Goal: Complete application form: Complete application form

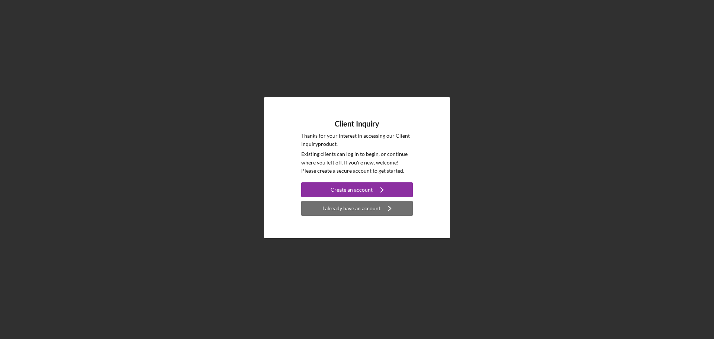
click at [351, 207] on div "I already have an account" at bounding box center [351, 208] width 58 height 15
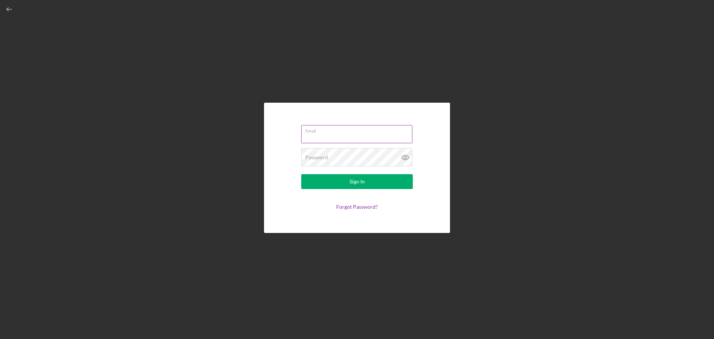
type input "[EMAIL_ADDRESS][DOMAIN_NAME]"
click at [341, 183] on button "Sign In" at bounding box center [357, 181] width 112 height 15
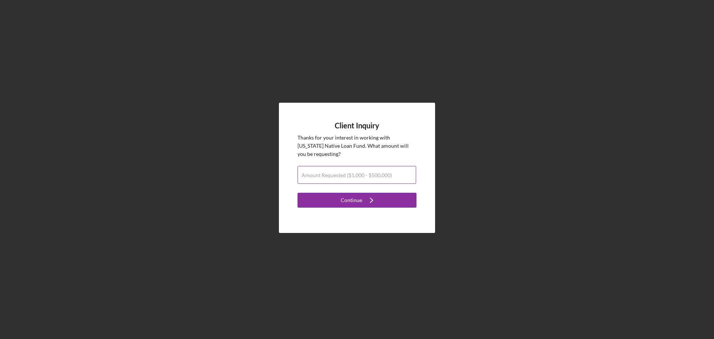
click at [367, 174] on label "Amount Requested ($1,000 - $500,000)" at bounding box center [347, 175] width 90 height 6
click at [367, 174] on input "Amount Requested ($1,000 - $500,000)" at bounding box center [356, 175] width 119 height 18
type input "$1,700"
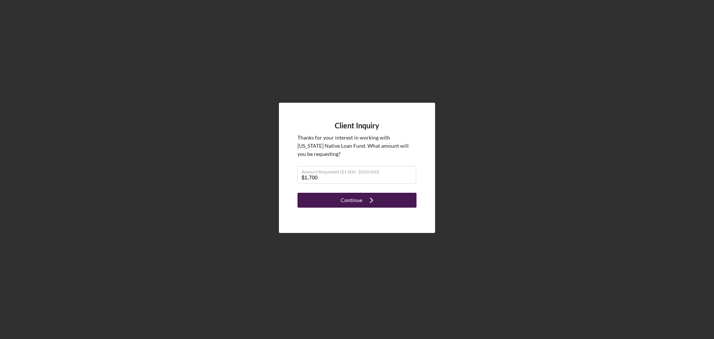
click at [364, 201] on icon "Icon/Navigate" at bounding box center [371, 200] width 19 height 19
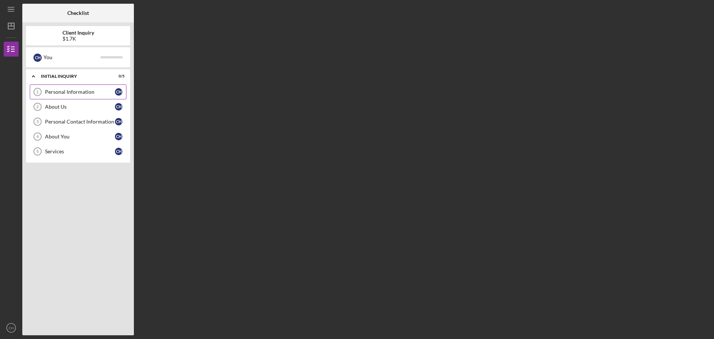
click at [89, 92] on div "Personal Information" at bounding box center [80, 92] width 70 height 6
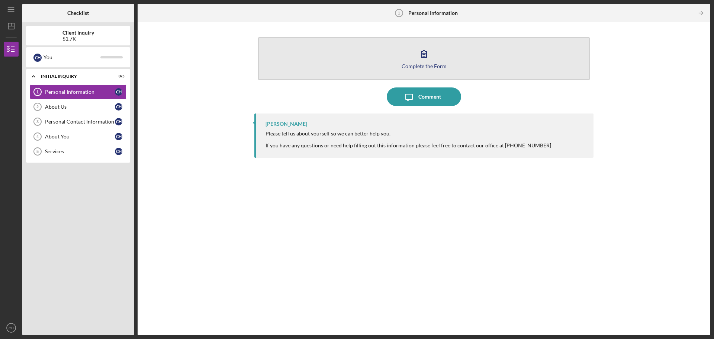
click at [423, 67] on div "Complete the Form" at bounding box center [424, 66] width 45 height 6
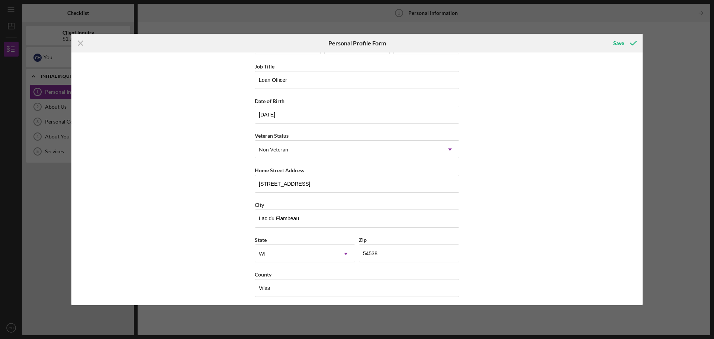
scroll to position [32, 0]
click at [611, 45] on button "Save" at bounding box center [624, 43] width 37 height 15
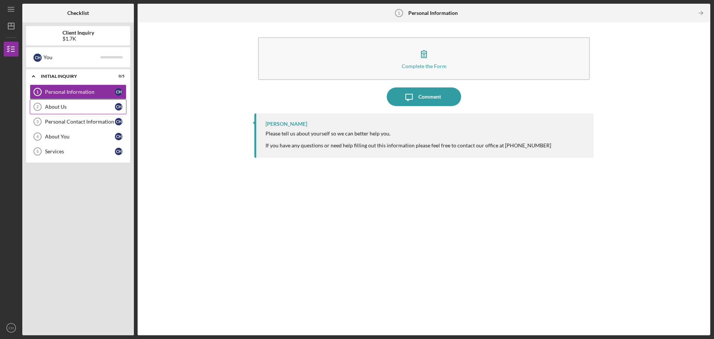
click at [58, 105] on div "About Us" at bounding box center [80, 107] width 70 height 6
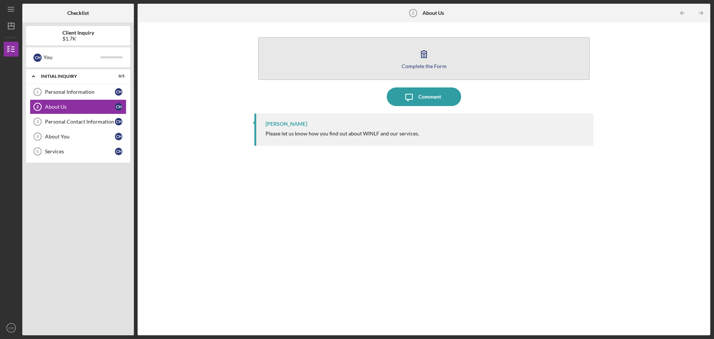
click at [425, 64] on div "Complete the Form" at bounding box center [424, 66] width 45 height 6
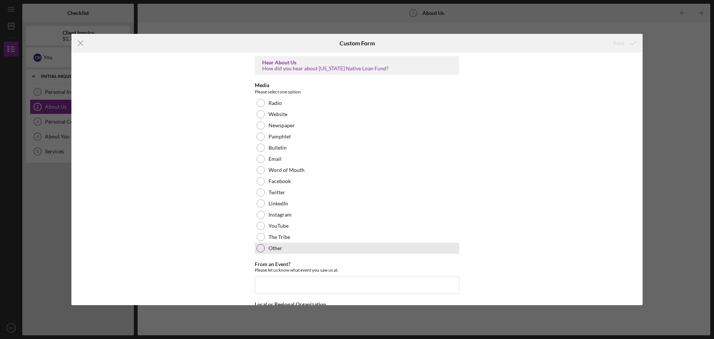
click at [258, 245] on div at bounding box center [261, 248] width 8 height 8
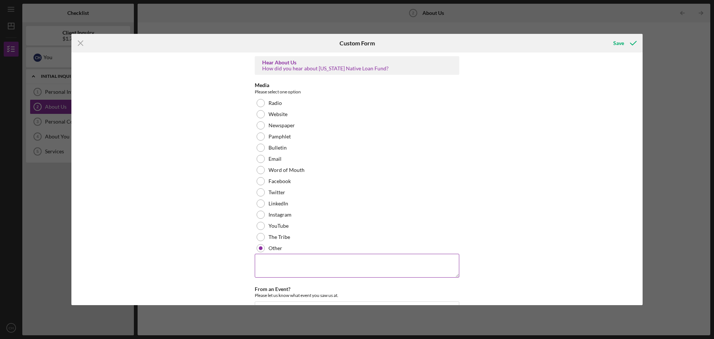
click at [261, 258] on textarea at bounding box center [357, 266] width 204 height 24
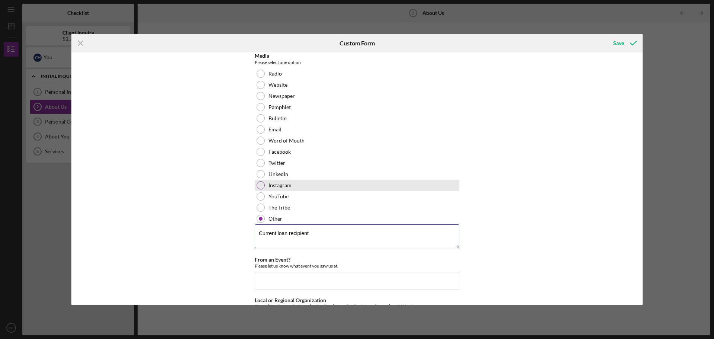
scroll to position [65, 0]
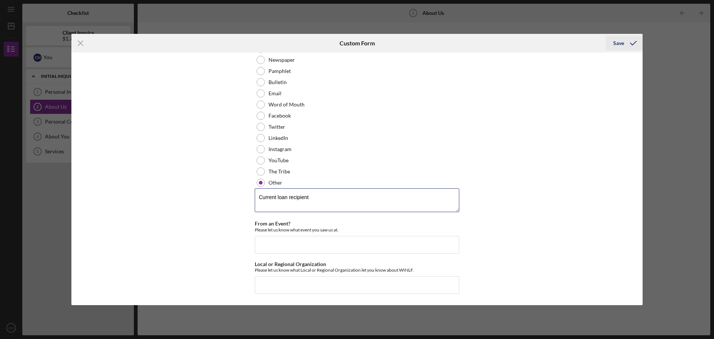
type textarea "Current loan recipient"
click at [621, 44] on div "Save" at bounding box center [618, 43] width 11 height 15
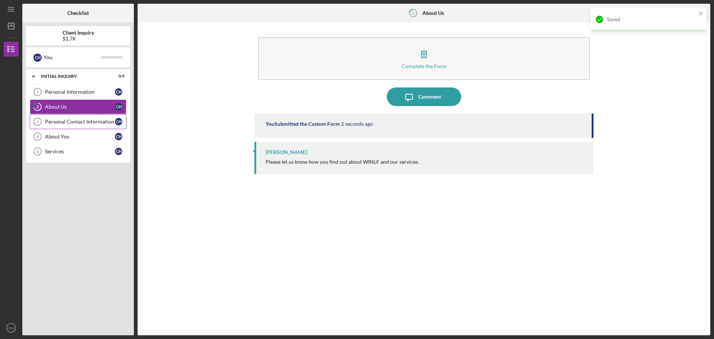
click at [58, 122] on div "Personal Contact Information" at bounding box center [80, 122] width 70 height 6
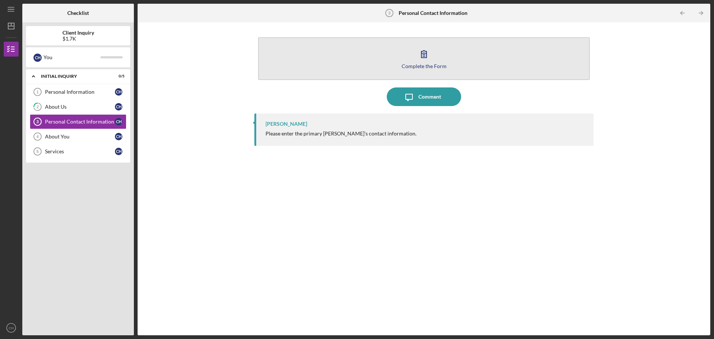
click at [409, 68] on div "Complete the Form" at bounding box center [424, 66] width 45 height 6
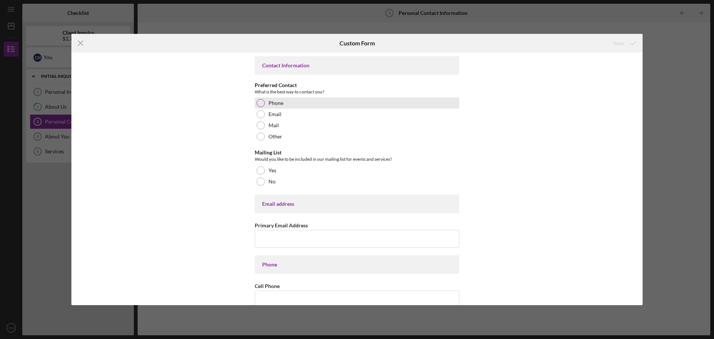
click at [260, 104] on div at bounding box center [261, 103] width 8 height 8
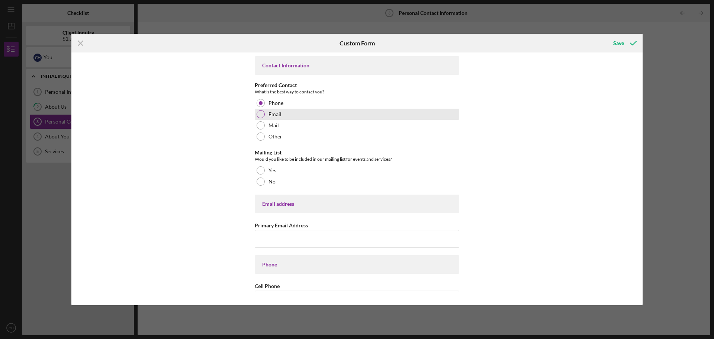
click at [258, 114] on div at bounding box center [261, 114] width 8 height 8
click at [264, 233] on input "Primary Email Address" at bounding box center [357, 239] width 204 height 18
type input "[EMAIL_ADDRESS][DOMAIN_NAME]"
type input "[PHONE_NUMBER]"
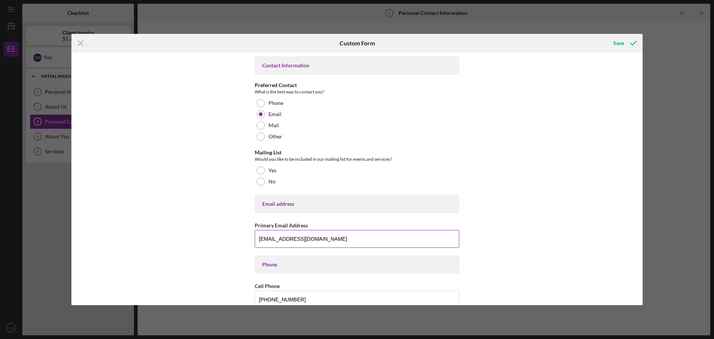
type input "PO Box 942"
type input "[GEOGRAPHIC_DATA]"
type input "54,538"
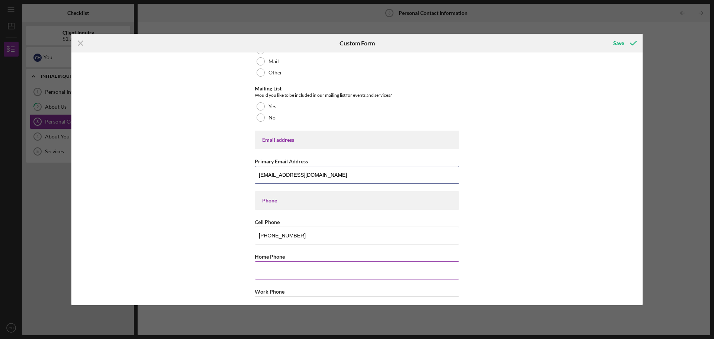
scroll to position [112, 0]
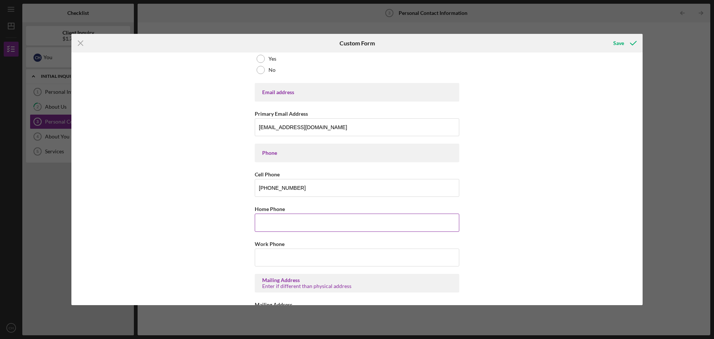
click at [279, 220] on input "Home Phone" at bounding box center [357, 222] width 204 height 18
click at [269, 257] on input "Work Phone" at bounding box center [357, 257] width 204 height 18
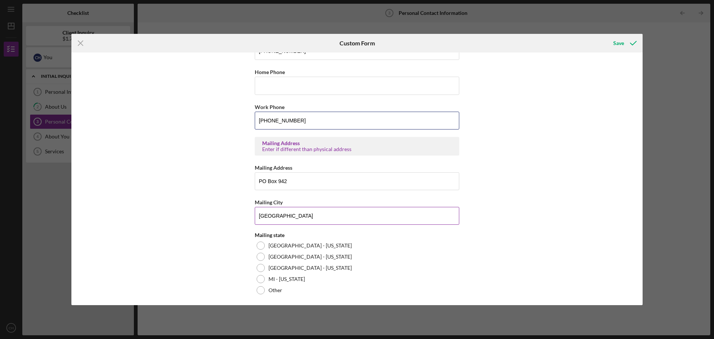
scroll to position [248, 0]
type input "[PHONE_NUMBER]"
click at [257, 244] on div at bounding box center [261, 246] width 8 height 8
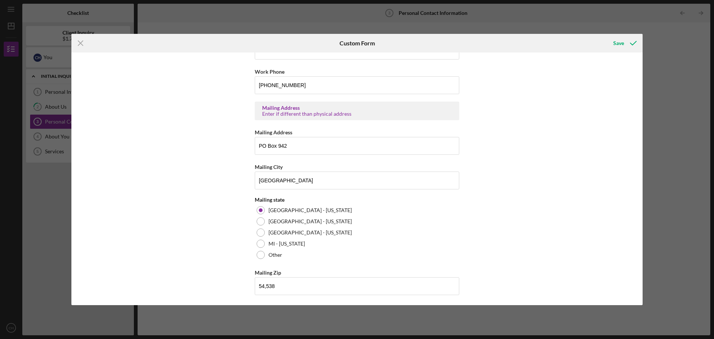
scroll to position [285, 0]
click at [624, 43] on icon "submit" at bounding box center [633, 43] width 19 height 19
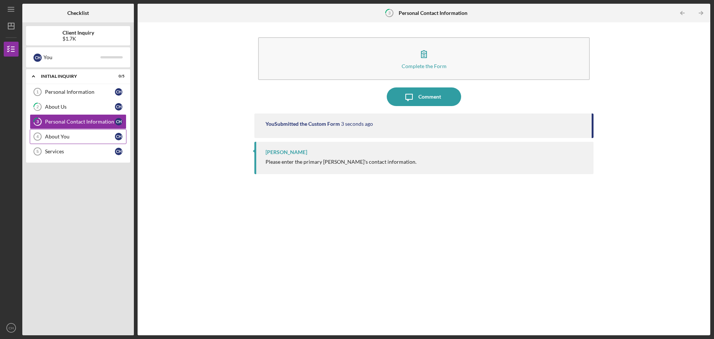
click at [61, 136] on div "About You" at bounding box center [80, 136] width 70 height 6
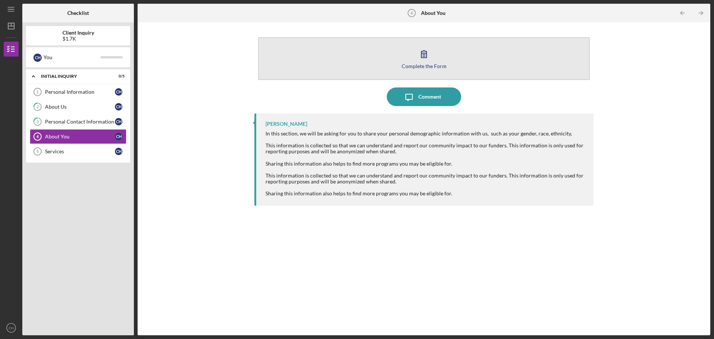
click at [406, 58] on button "Complete the Form Form" at bounding box center [424, 58] width 332 height 43
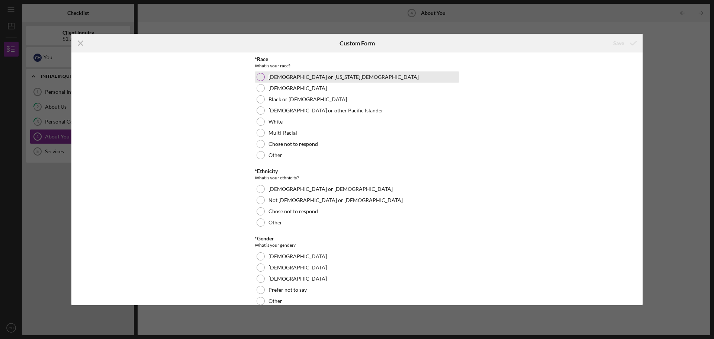
click at [261, 77] on div at bounding box center [261, 77] width 8 height 8
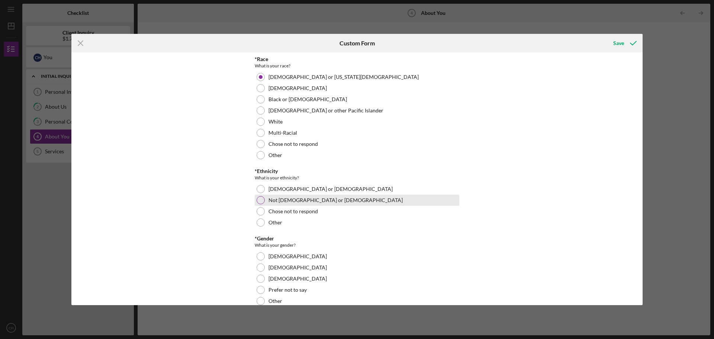
click at [260, 198] on div at bounding box center [261, 200] width 8 height 8
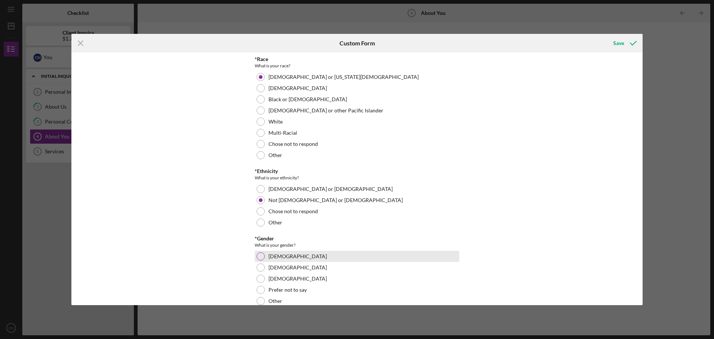
click at [260, 254] on div at bounding box center [261, 256] width 8 height 8
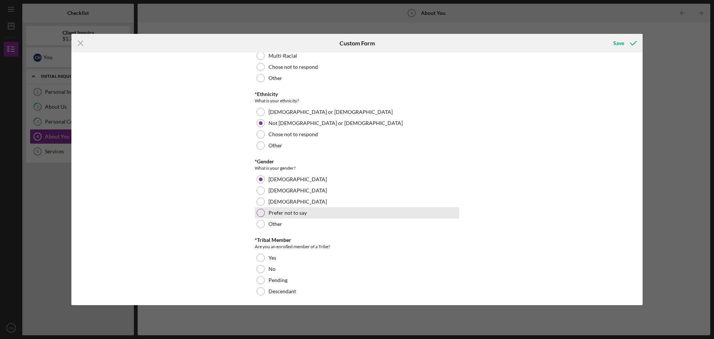
scroll to position [149, 0]
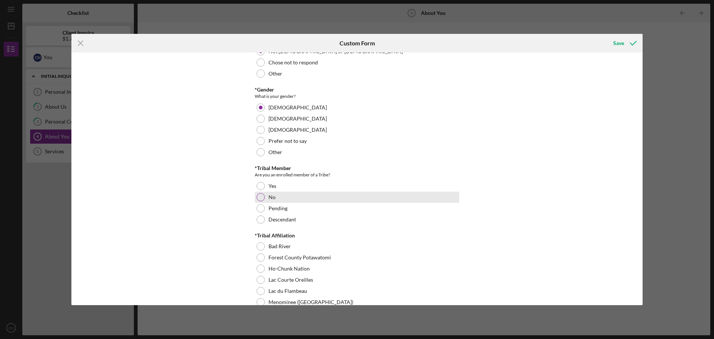
click at [260, 197] on div at bounding box center [261, 197] width 8 height 8
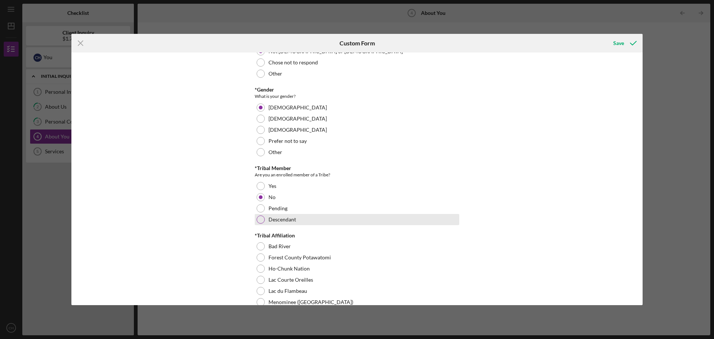
click at [262, 221] on div at bounding box center [261, 219] width 8 height 8
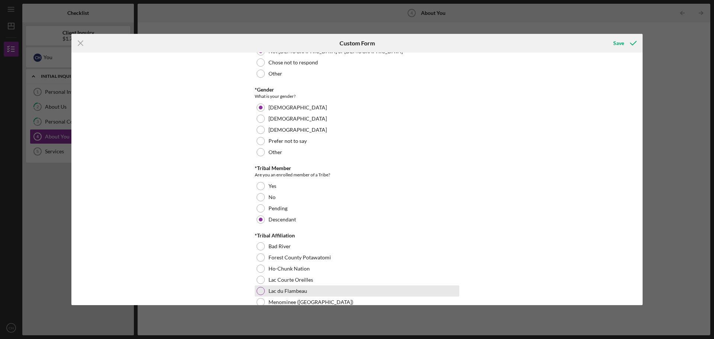
click at [260, 287] on div at bounding box center [261, 291] width 8 height 8
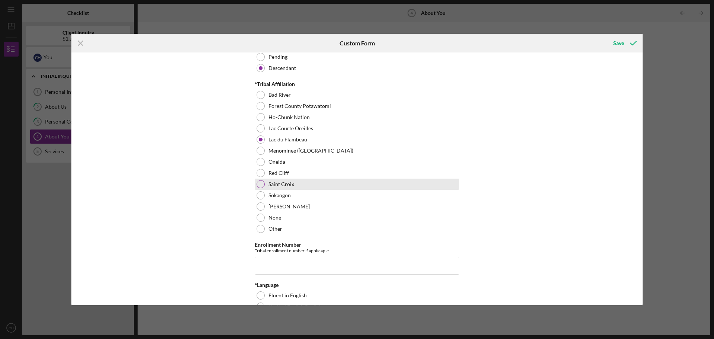
scroll to position [372, 0]
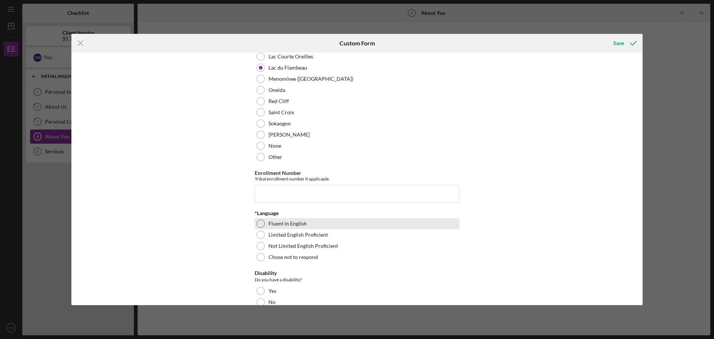
click at [260, 223] on div at bounding box center [261, 223] width 8 height 8
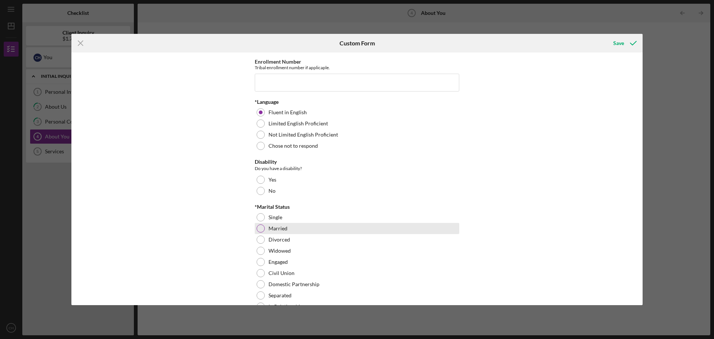
scroll to position [483, 0]
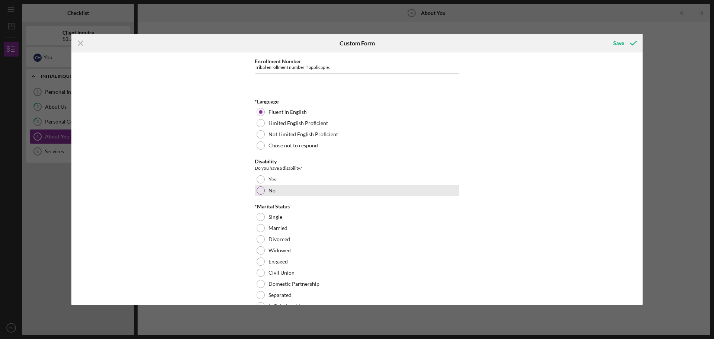
click at [260, 193] on div at bounding box center [261, 190] width 8 height 8
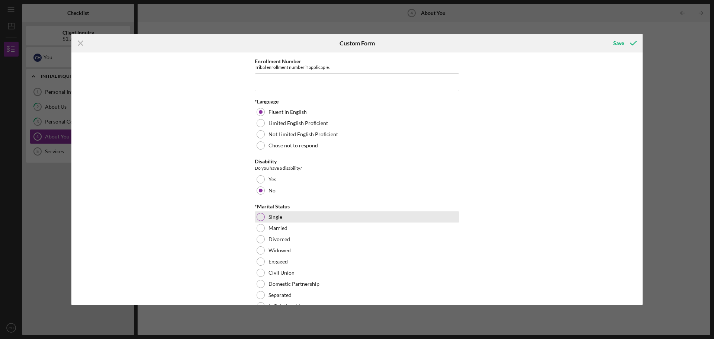
click at [259, 217] on div at bounding box center [261, 217] width 8 height 8
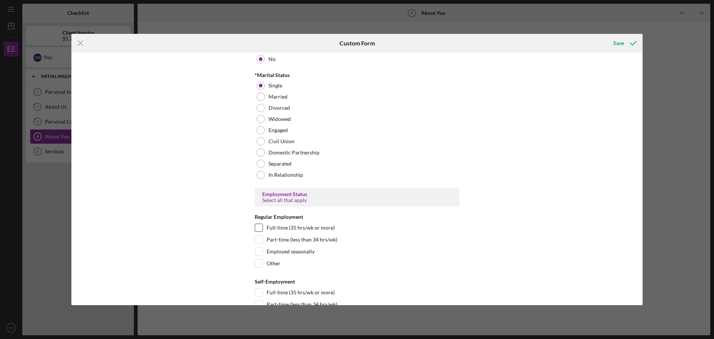
scroll to position [669, 0]
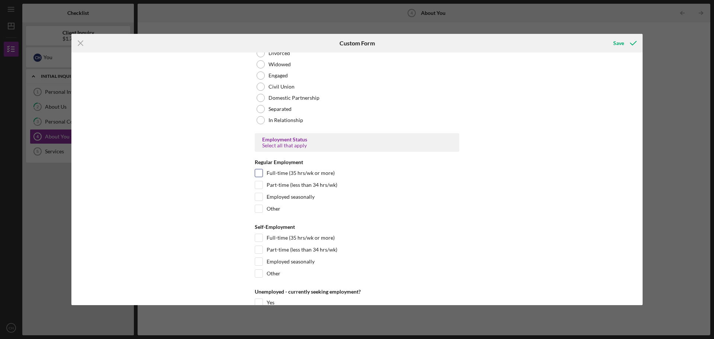
click at [259, 174] on input "Full-time (35 hrs/wk or more)" at bounding box center [258, 172] width 7 height 7
checkbox input "true"
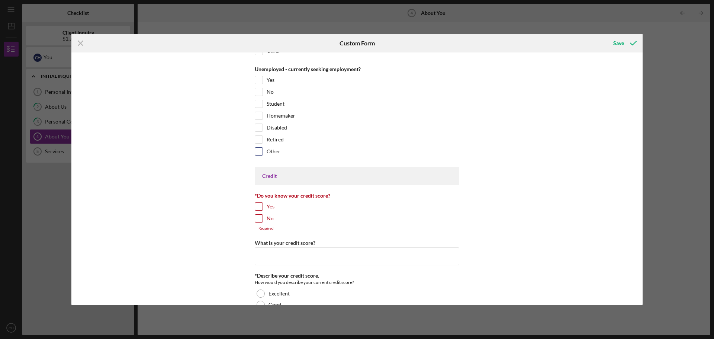
scroll to position [892, 0]
click at [258, 206] on input "Yes" at bounding box center [258, 205] width 7 height 7
checkbox input "true"
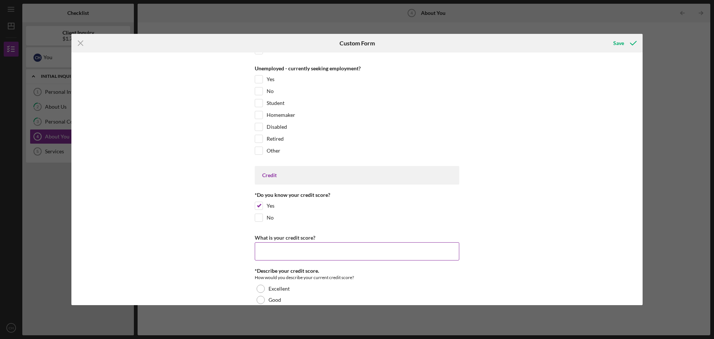
click at [278, 246] on input "What is your credit score?" at bounding box center [357, 251] width 204 height 18
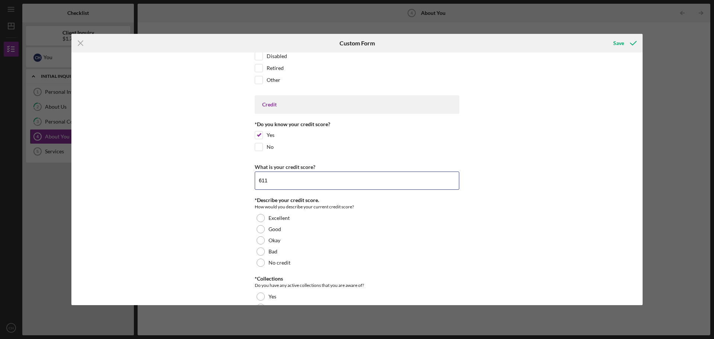
scroll to position [1041, 0]
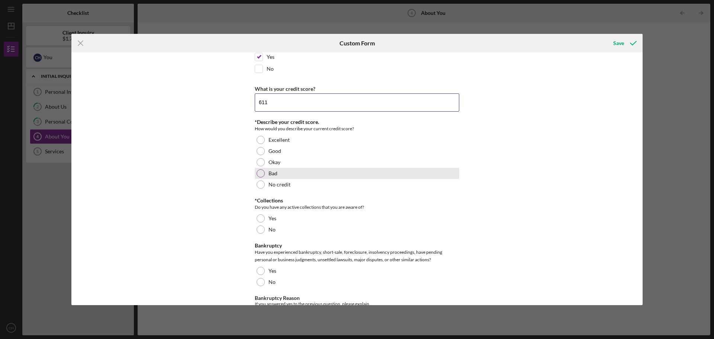
type input "611"
click at [259, 170] on div at bounding box center [261, 173] width 8 height 8
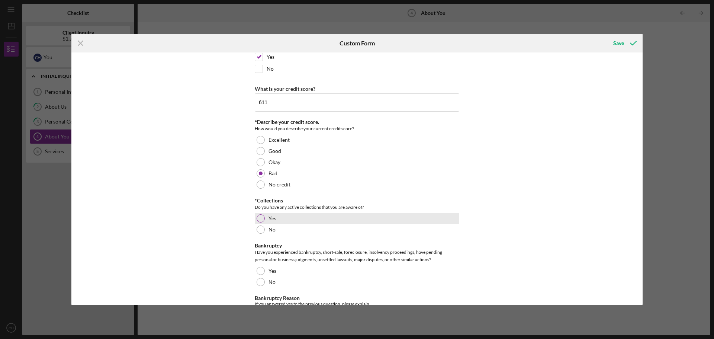
click at [262, 216] on div at bounding box center [261, 218] width 8 height 8
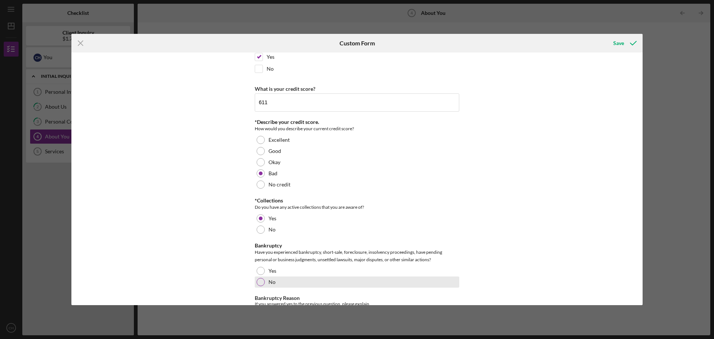
click at [261, 280] on div at bounding box center [261, 282] width 8 height 8
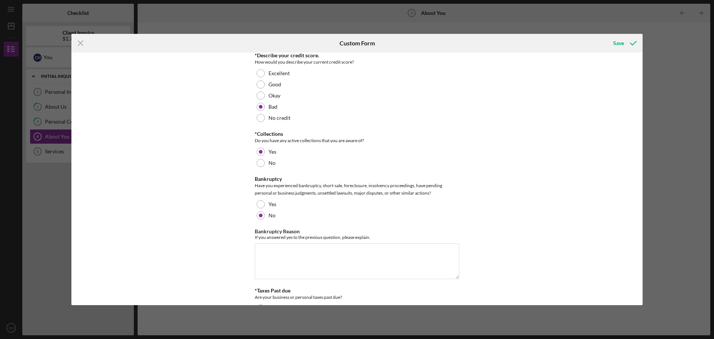
scroll to position [1153, 0]
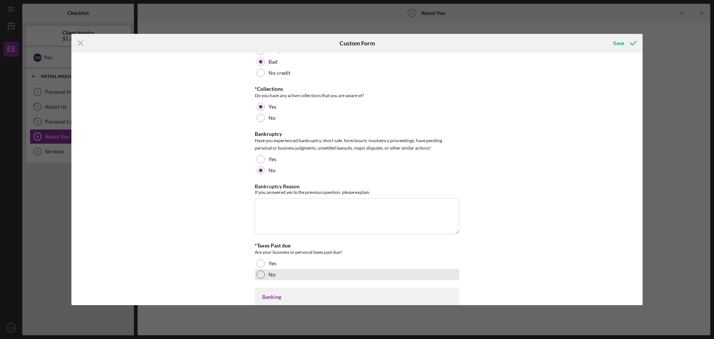
click at [260, 272] on div at bounding box center [261, 274] width 8 height 8
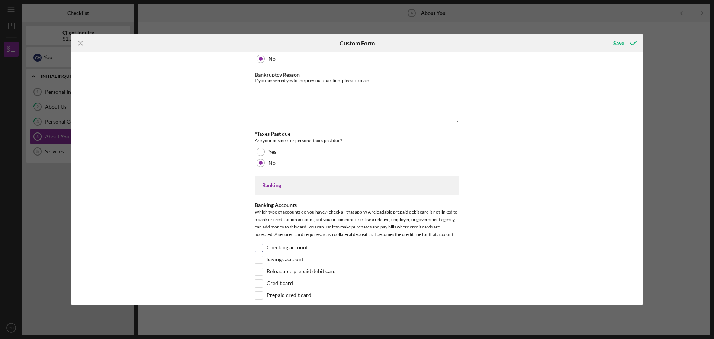
click at [259, 245] on input "Checking account" at bounding box center [258, 247] width 7 height 7
checkbox input "true"
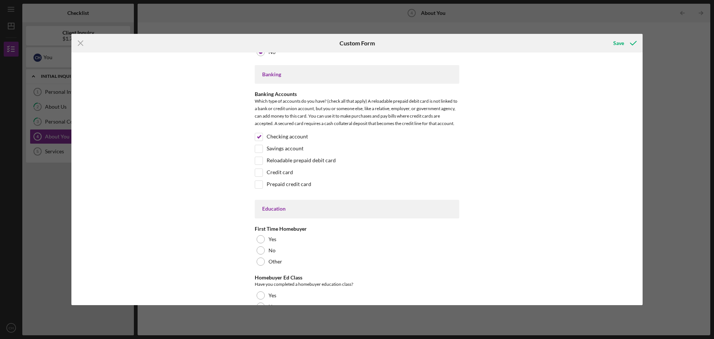
scroll to position [1376, 0]
click at [259, 249] on div at bounding box center [261, 249] width 8 height 8
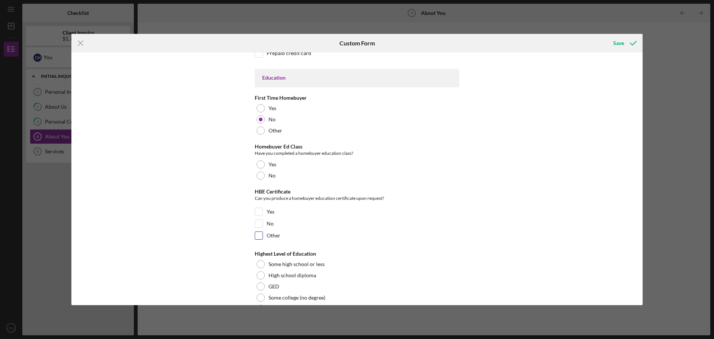
scroll to position [1511, 0]
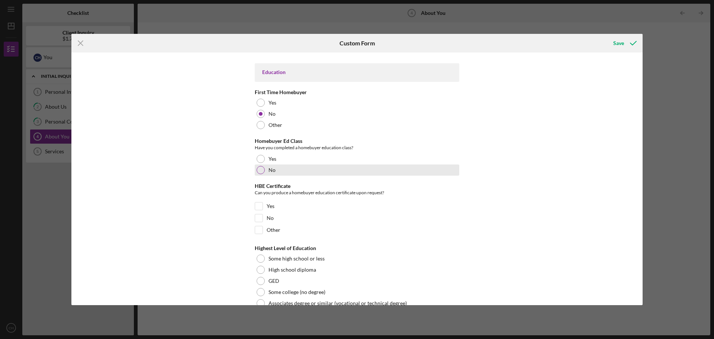
click at [262, 170] on div at bounding box center [261, 170] width 8 height 8
click at [261, 219] on input "No" at bounding box center [258, 217] width 7 height 7
checkbox input "true"
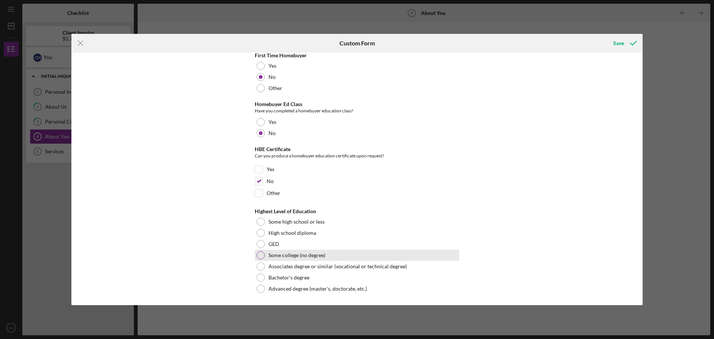
scroll to position [1549, 0]
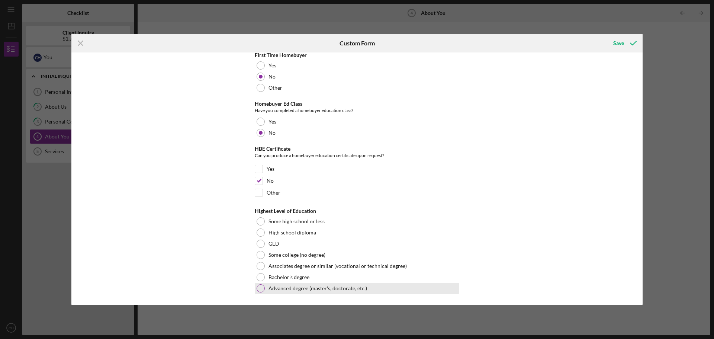
click at [260, 284] on div at bounding box center [261, 288] width 8 height 8
click at [619, 44] on div "Save" at bounding box center [618, 43] width 11 height 15
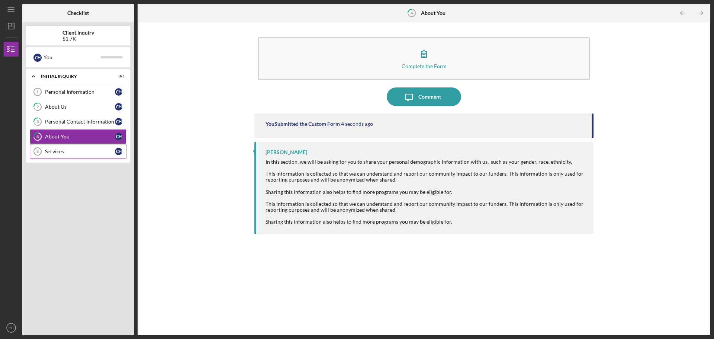
click at [58, 150] on div "Services" at bounding box center [80, 151] width 70 height 6
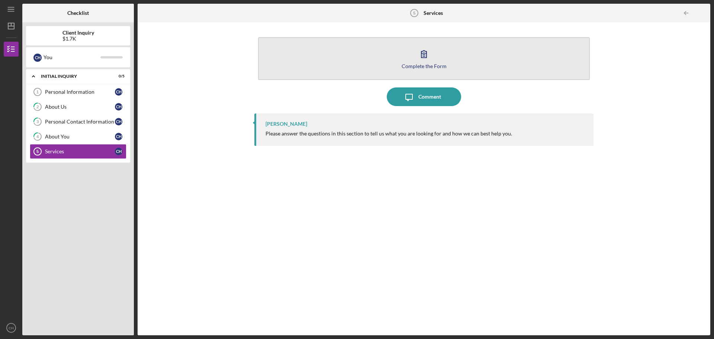
click at [428, 65] on div "Complete the Form" at bounding box center [424, 66] width 45 height 6
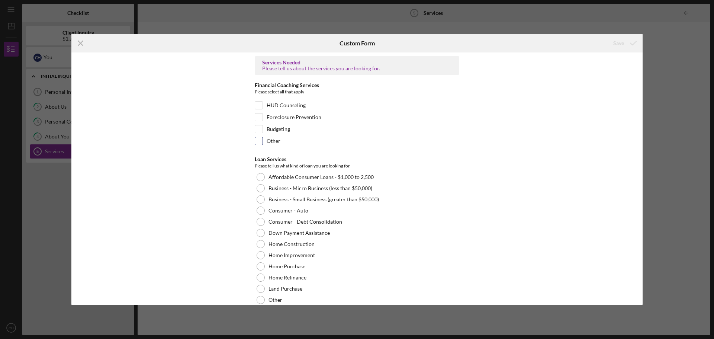
click at [258, 140] on input "Other" at bounding box center [258, 140] width 7 height 7
checkbox input "true"
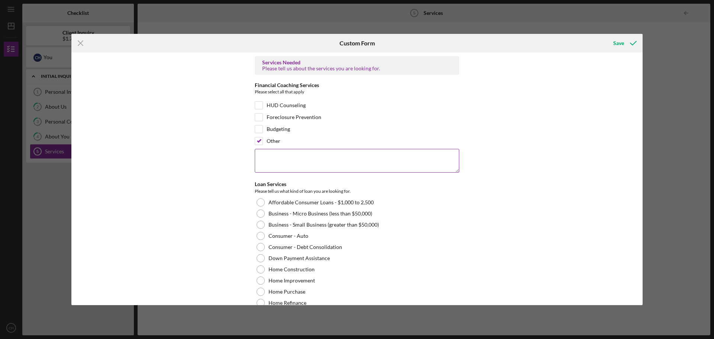
click at [270, 152] on textarea at bounding box center [357, 161] width 204 height 24
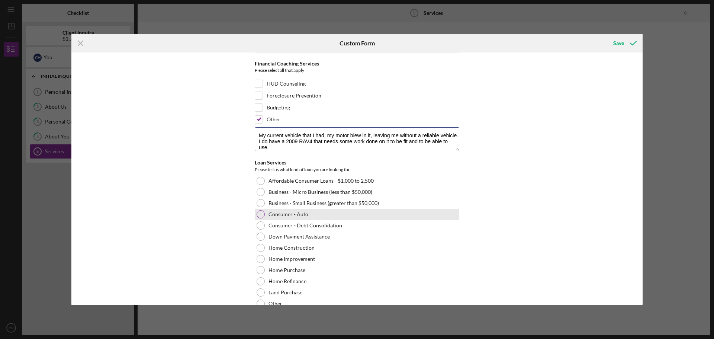
scroll to position [37, 0]
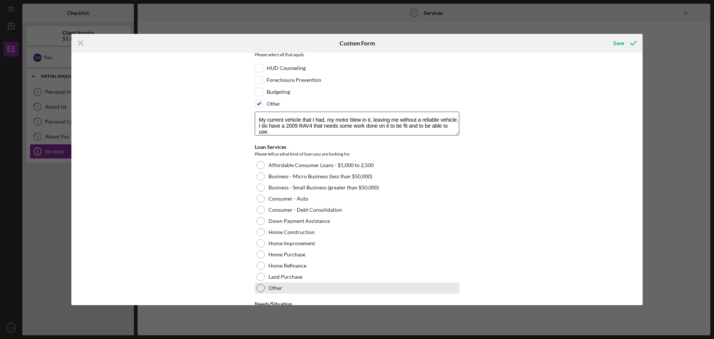
type textarea "My current vehicle that I had, my motor blew in it, leaving me without a reliab…"
click at [261, 286] on div at bounding box center [261, 288] width 8 height 8
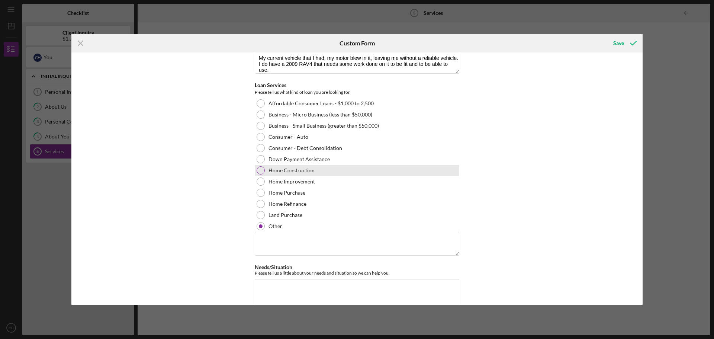
scroll to position [121, 0]
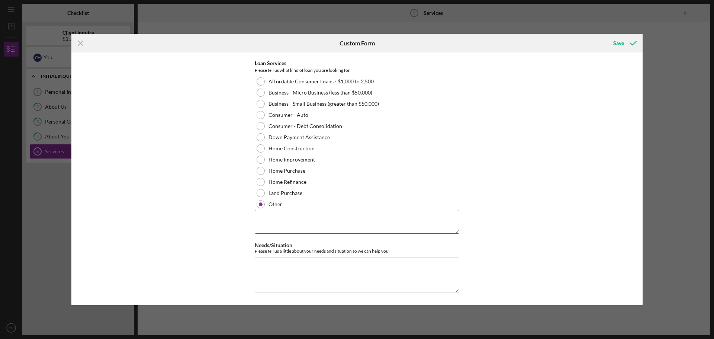
click at [282, 216] on textarea at bounding box center [357, 222] width 204 height 24
type textarea "Small dollar loan"
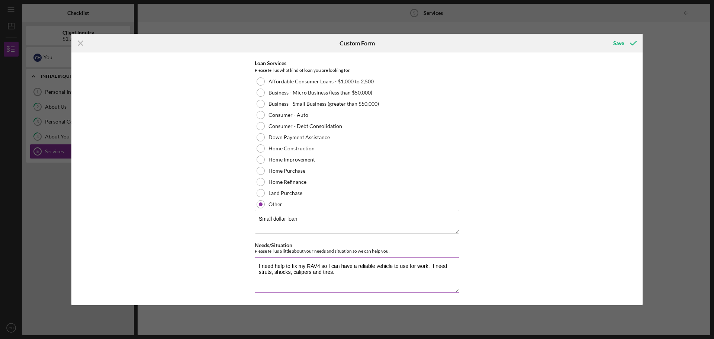
paste textarea "fixing my RAV4 so I can have a reliable vehicle for work. I need struts, shocks…"
type textarea "I need help fixing my RAV4 so I can have a reliable vehicle for work. I need st…"
click at [622, 42] on div "Save" at bounding box center [618, 43] width 11 height 15
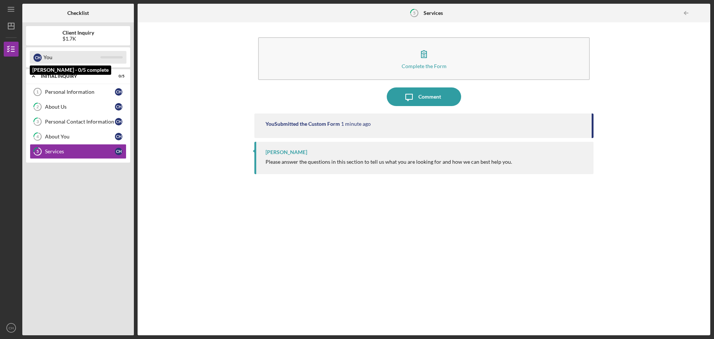
click at [109, 55] on div "C H You" at bounding box center [78, 57] width 97 height 13
click at [680, 11] on icon "Icon/Table Pagination Arrow" at bounding box center [685, 13] width 17 height 17
